Goal: Find specific page/section: Find specific page/section

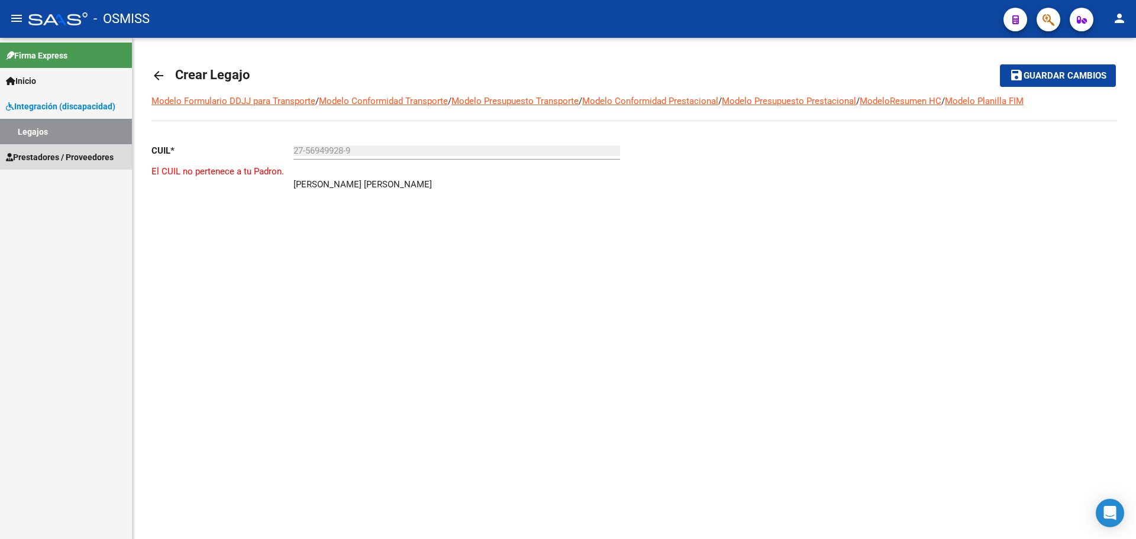
click at [39, 153] on span "Prestadores / Proveedores" at bounding box center [60, 157] width 108 height 13
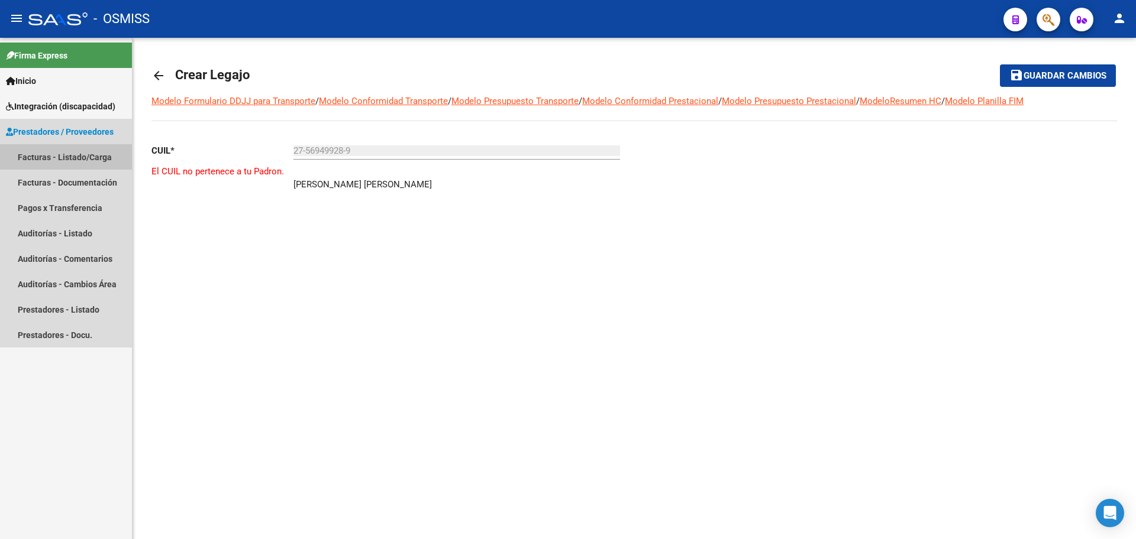
click at [35, 161] on link "Facturas - Listado/Carga" at bounding box center [66, 156] width 132 height 25
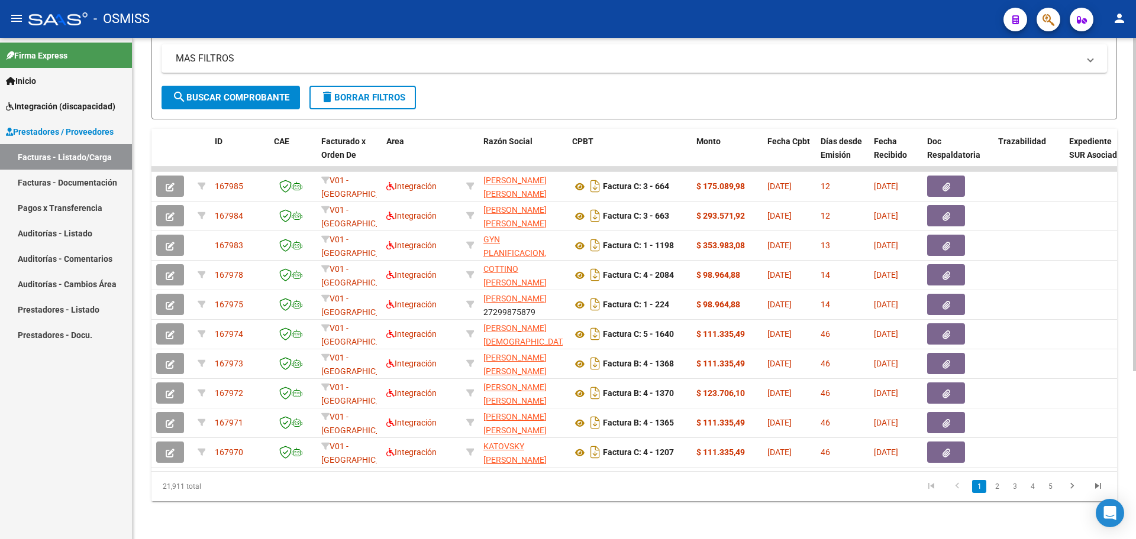
scroll to position [0, 150]
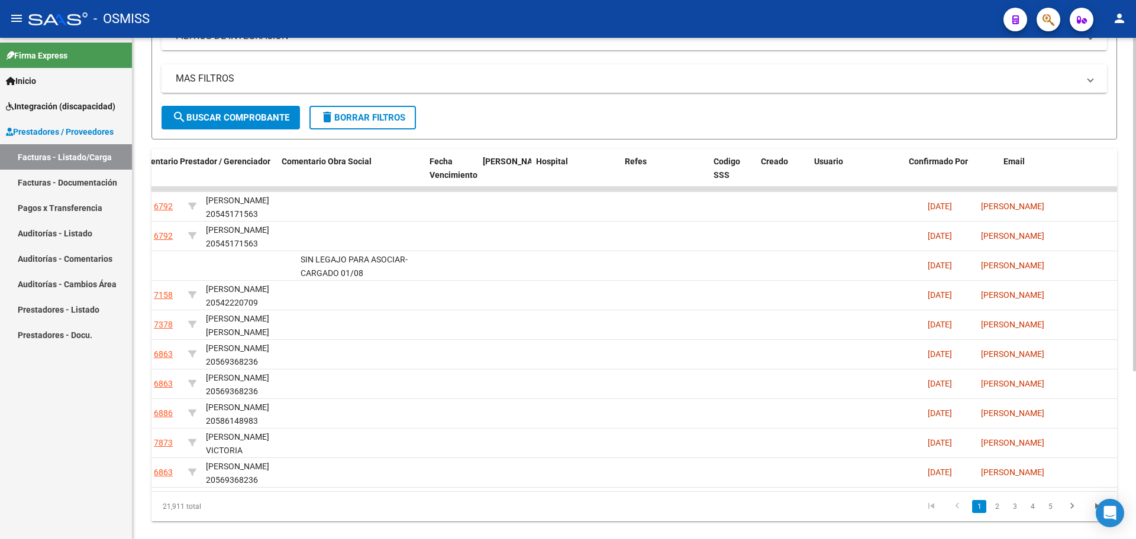
scroll to position [0, 1907]
